Goal: Task Accomplishment & Management: Manage account settings

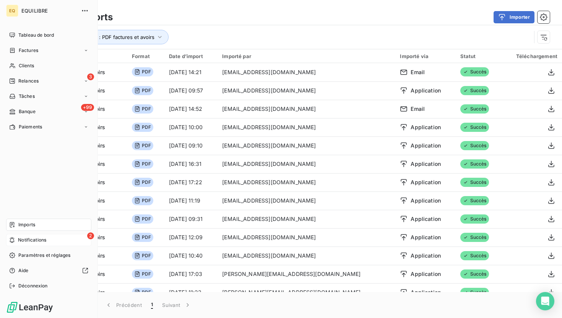
click at [19, 239] on span "Notifications" at bounding box center [32, 240] width 28 height 7
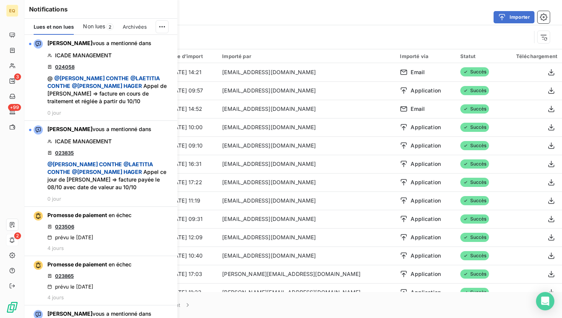
click at [103, 29] on span "Non lues" at bounding box center [94, 27] width 22 height 8
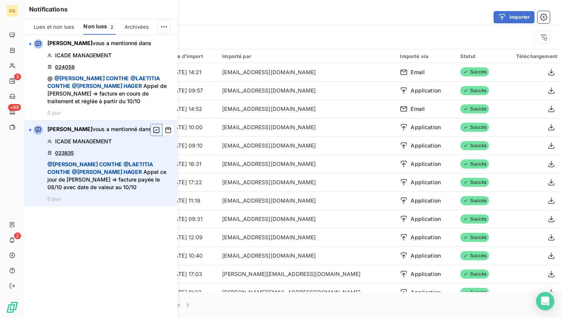
click at [155, 131] on icon "button" at bounding box center [156, 130] width 7 height 8
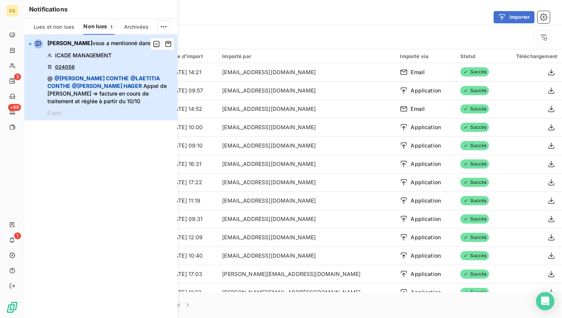
click at [106, 76] on span "@ [PERSON_NAME]" at bounding box center [91, 78] width 75 height 6
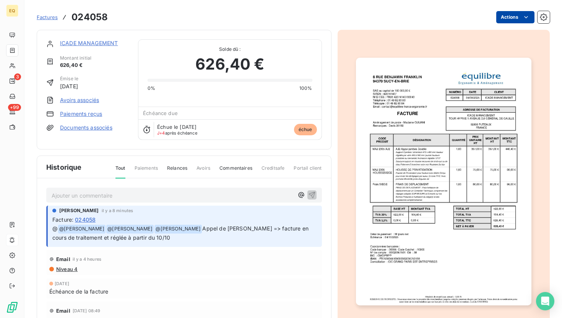
click at [516, 15] on html "EQ 3 +99 Factures 024058 Actions ICADE MANAGEMENT Montant initial 626,40 € Émis…" at bounding box center [281, 159] width 562 height 318
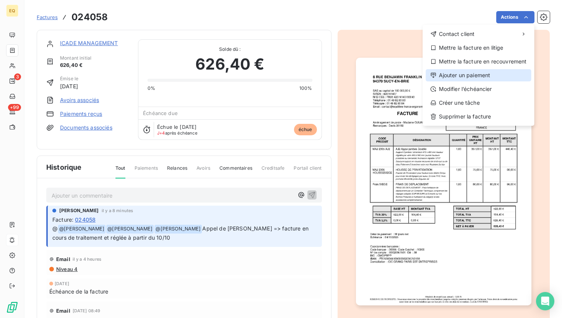
click at [467, 78] on div "Ajouter un paiement" at bounding box center [478, 75] width 105 height 12
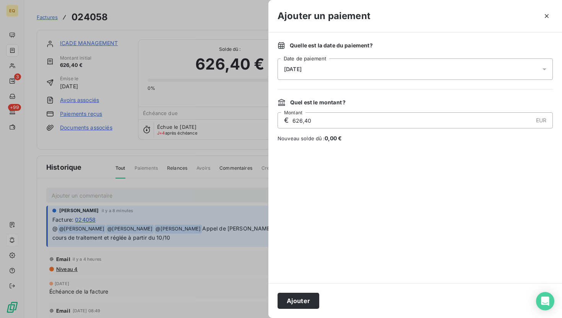
click at [345, 73] on div "[DATE]" at bounding box center [414, 68] width 275 height 21
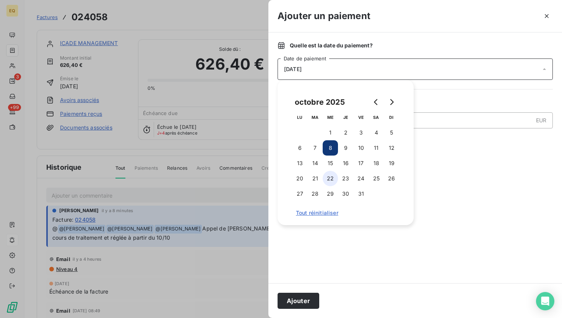
click at [333, 176] on button "22" at bounding box center [330, 178] width 15 height 15
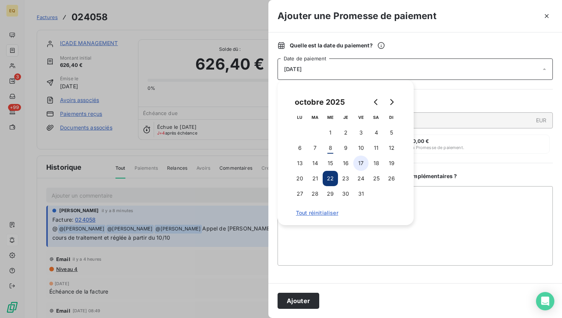
click at [361, 161] on button "17" at bounding box center [360, 163] width 15 height 15
click at [293, 299] on button "Ajouter" at bounding box center [298, 301] width 42 height 16
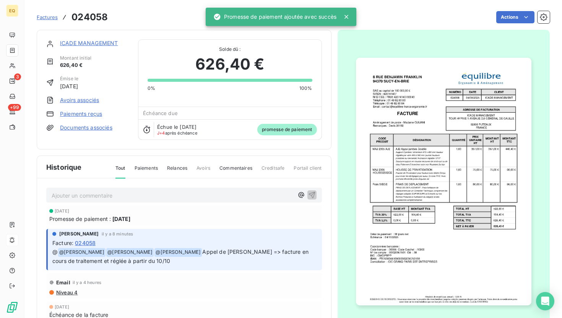
click at [92, 40] on link "ICADE MANAGEMENT" at bounding box center [89, 43] width 58 height 6
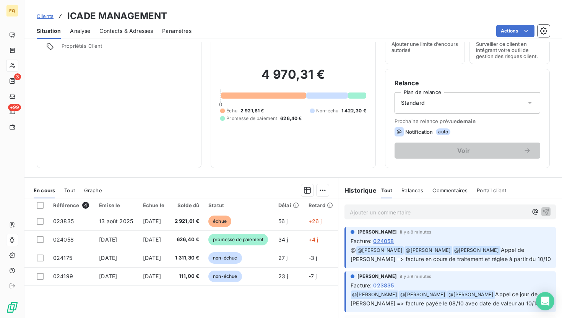
scroll to position [86, 0]
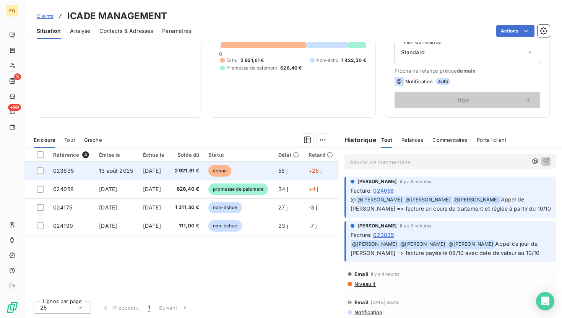
click at [119, 168] on span "13 août 2025" at bounding box center [116, 170] width 34 height 6
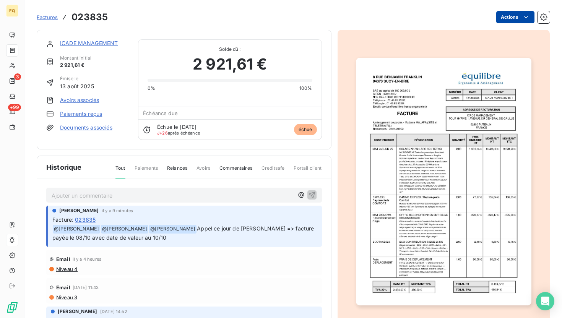
click at [508, 15] on html "EQ 3 +99 Factures 023835 Actions ICADE MANAGEMENT Montant initial 2 921,61 € Ém…" at bounding box center [281, 159] width 562 height 318
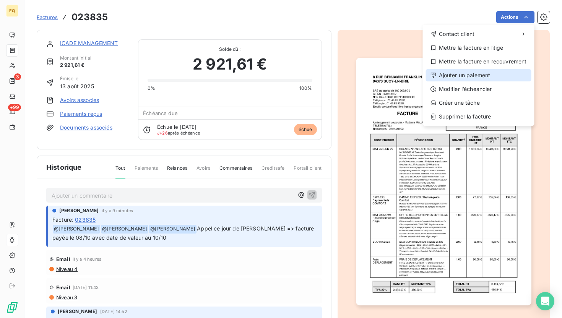
click at [477, 78] on div "Ajouter un paiement" at bounding box center [478, 75] width 105 height 12
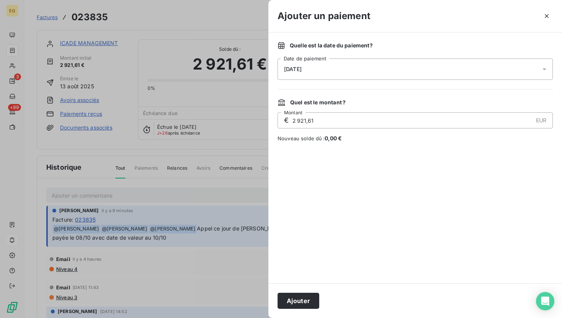
click at [335, 68] on div "[DATE]" at bounding box center [414, 68] width 275 height 21
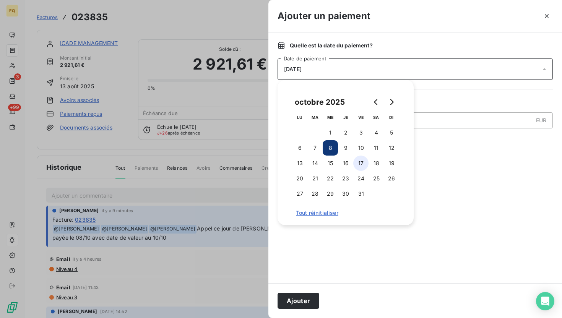
click at [360, 159] on button "17" at bounding box center [360, 163] width 15 height 15
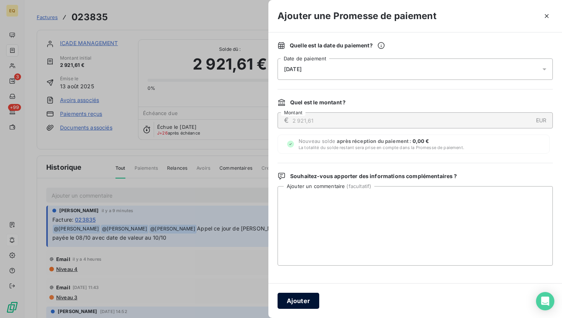
click at [311, 301] on button "Ajouter" at bounding box center [298, 301] width 42 height 16
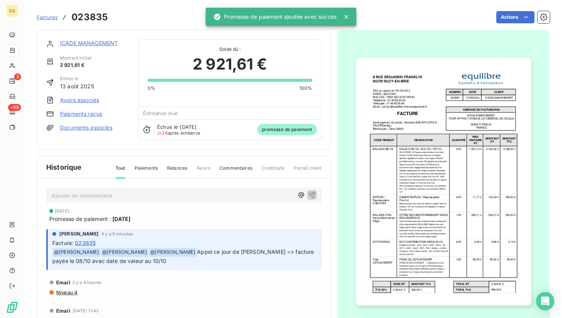
click at [71, 42] on link "ICADE MANAGEMENT" at bounding box center [89, 43] width 58 height 6
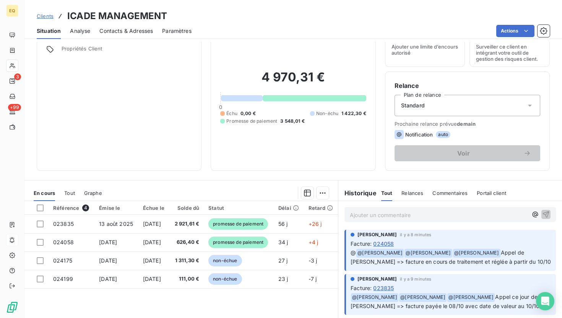
scroll to position [33, 0]
click at [313, 97] on div at bounding box center [315, 98] width 104 height 6
click at [302, 97] on div at bounding box center [315, 98] width 104 height 6
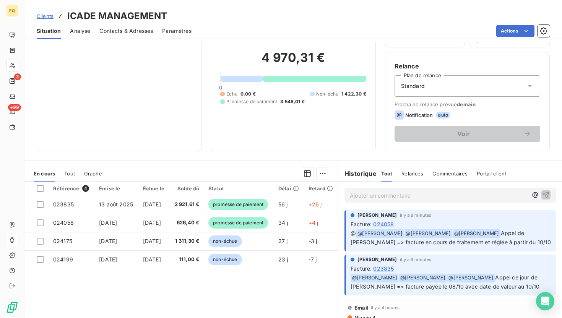
scroll to position [55, 0]
